Goal: Information Seeking & Learning: Learn about a topic

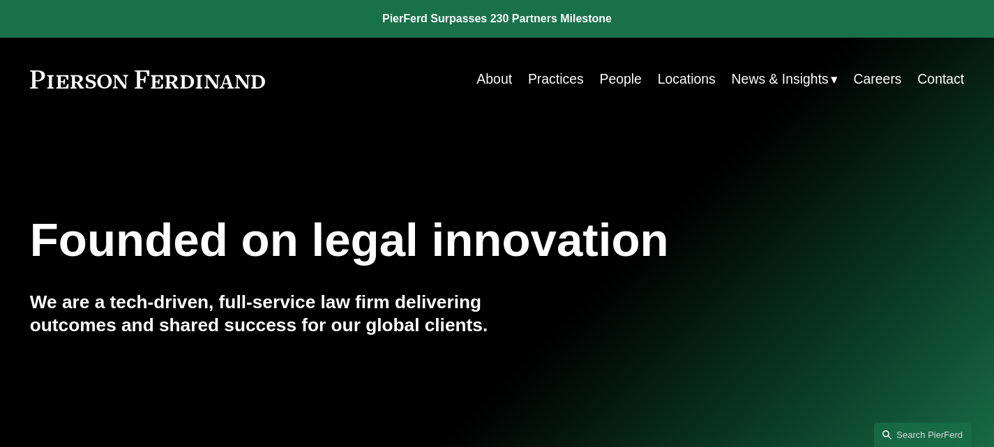
click at [0, 0] on span "News" at bounding box center [0, 0] width 0 height 0
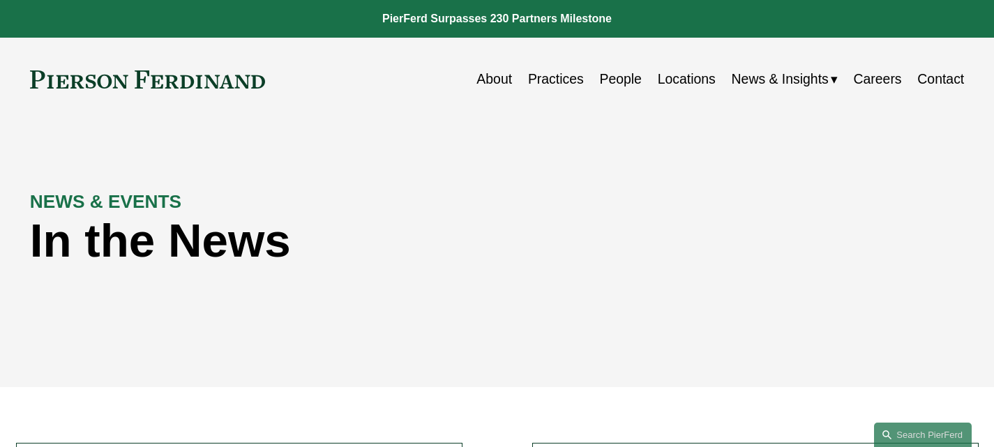
click at [820, 117] on div "Skip to Content About Practices People Locations" at bounding box center [497, 79] width 994 height 83
click at [797, 70] on span "News & Insights" at bounding box center [780, 79] width 97 height 24
click at [0, 0] on span "Insights" at bounding box center [0, 0] width 0 height 0
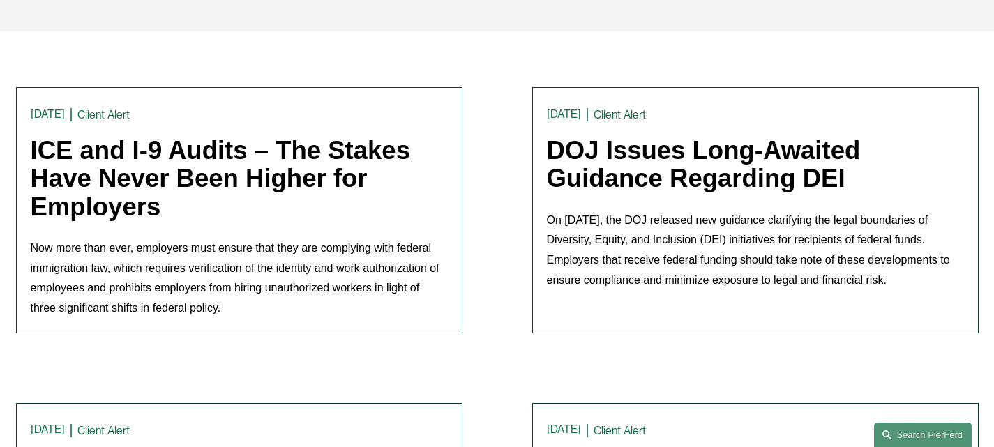
scroll to position [429, 0]
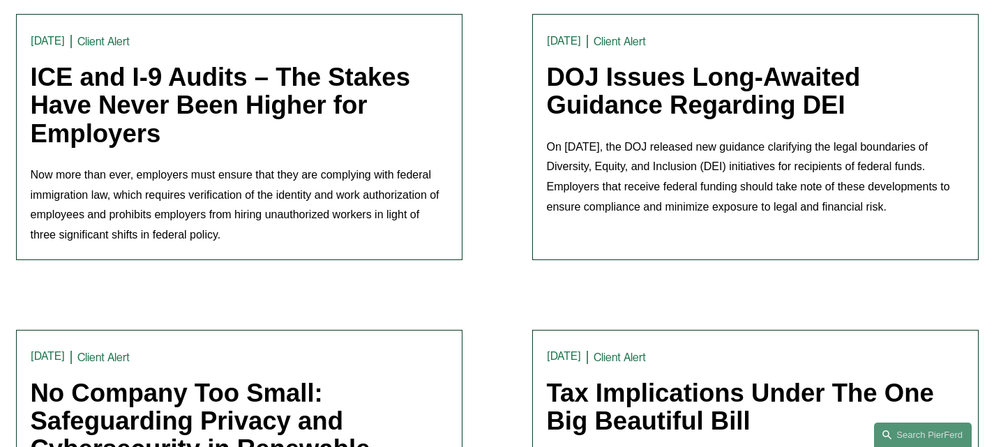
click at [791, 77] on link "DOJ Issues Long-Awaited Guidance Regarding DEI" at bounding box center [704, 91] width 314 height 56
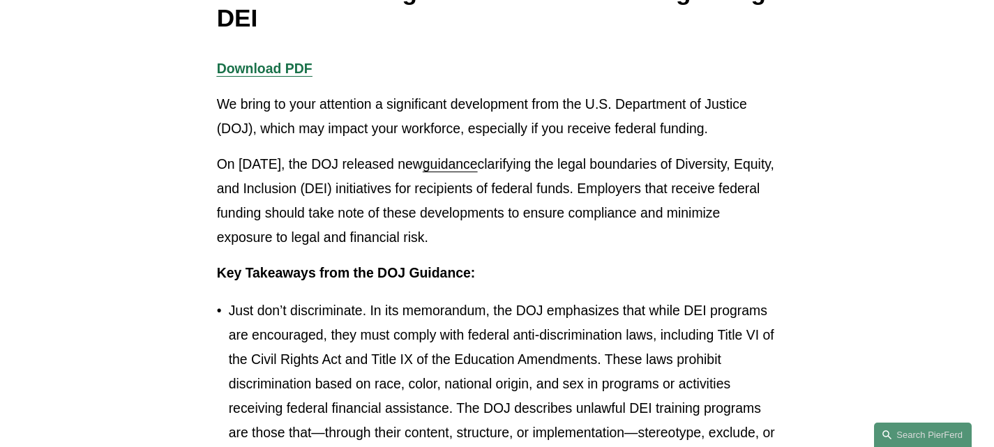
scroll to position [300, 0]
